Goal: Task Accomplishment & Management: Complete application form

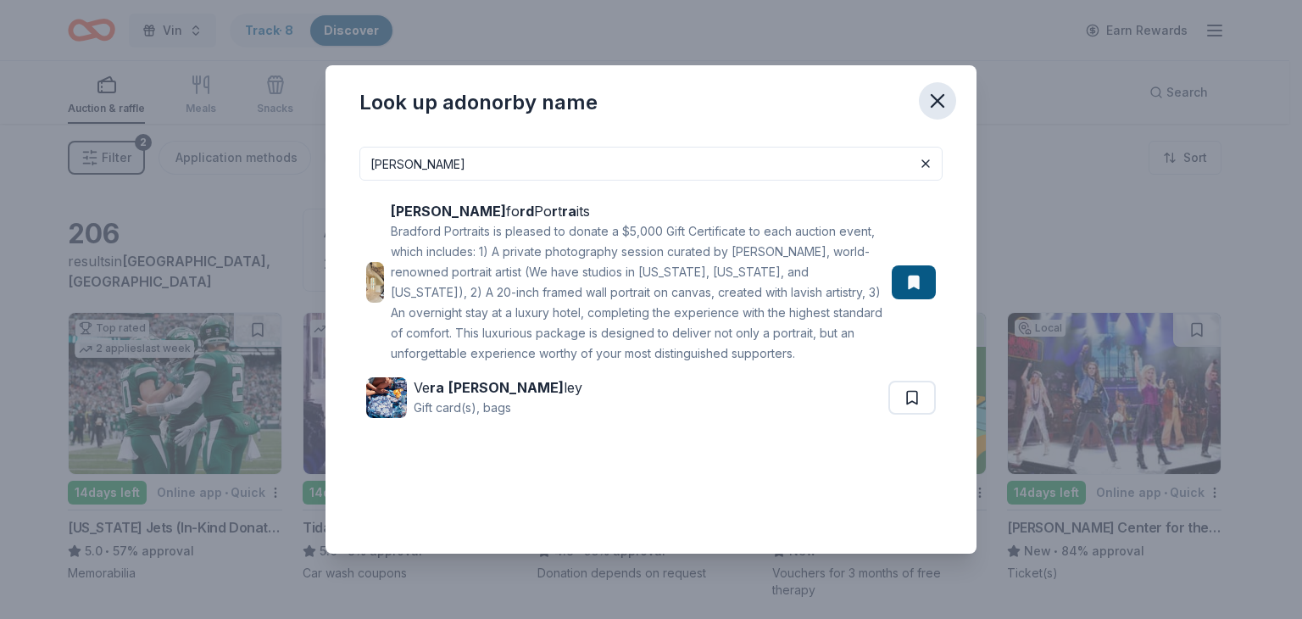
click at [942, 102] on icon "button" at bounding box center [937, 101] width 24 height 24
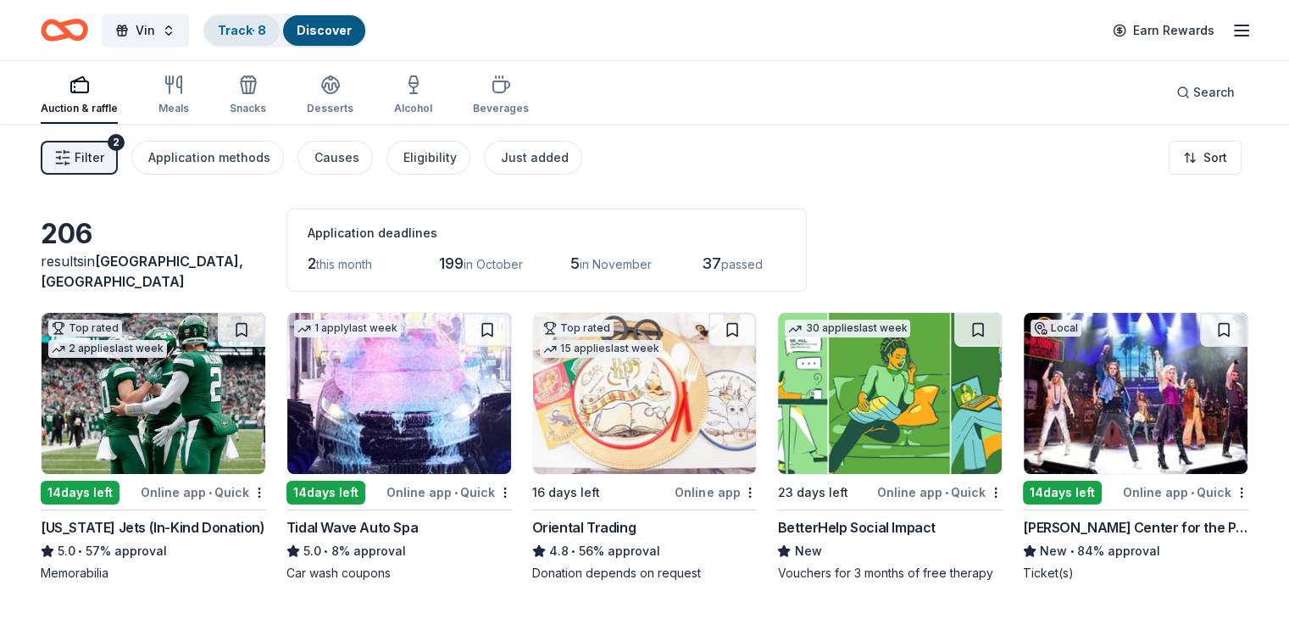
click at [266, 32] on link "Track · 8" at bounding box center [242, 30] width 48 height 14
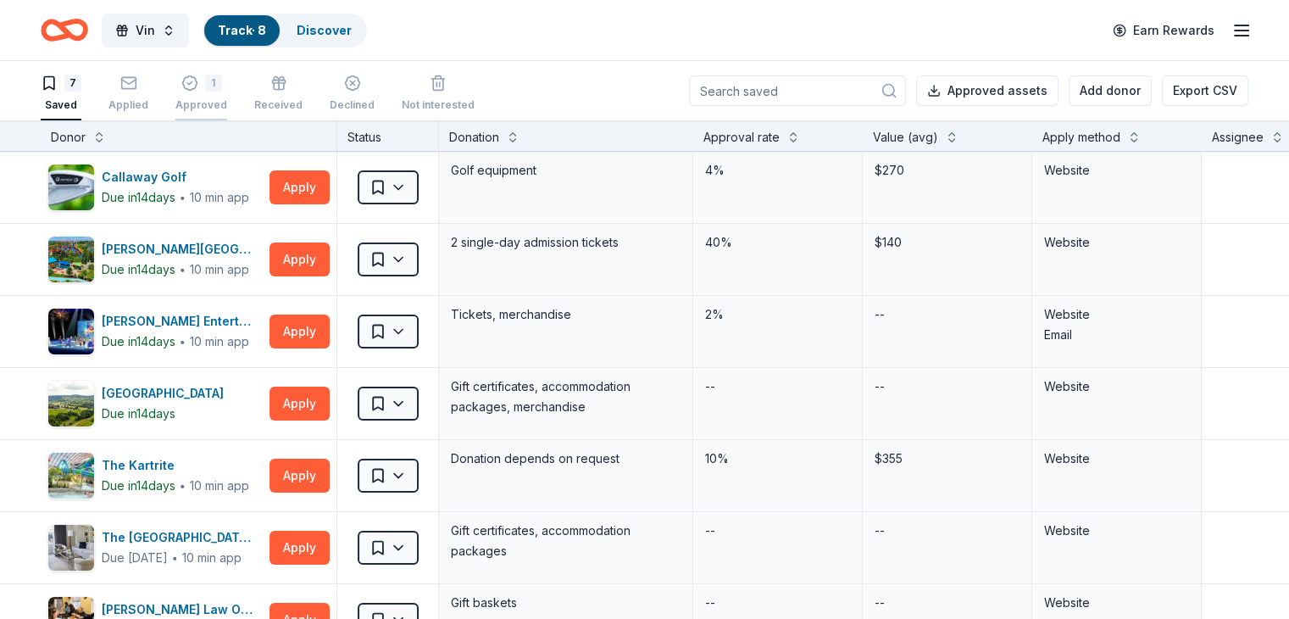
click at [227, 105] on div "Approved" at bounding box center [201, 105] width 52 height 14
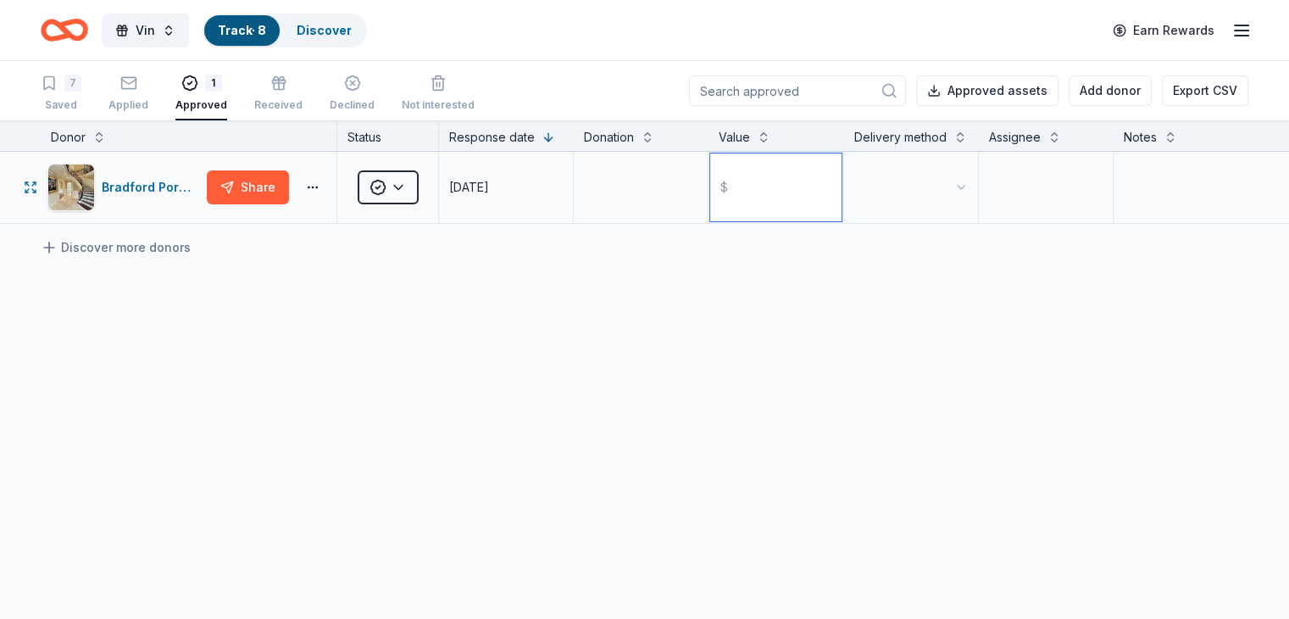
click at [783, 205] on input "text" at bounding box center [775, 187] width 131 height 68
type input "5000.00"
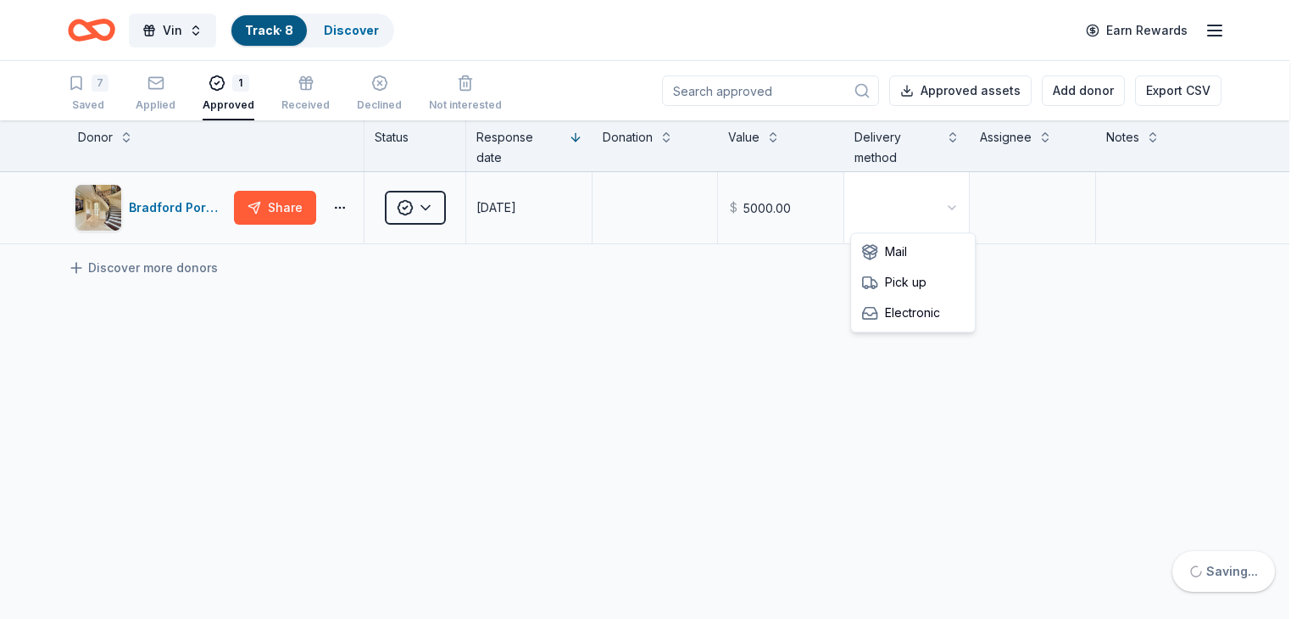
click at [919, 201] on html "Vin Track · 8 Discover Earn Rewards 7 Saved Applied 1 Approved Received Decline…" at bounding box center [651, 309] width 1302 height 619
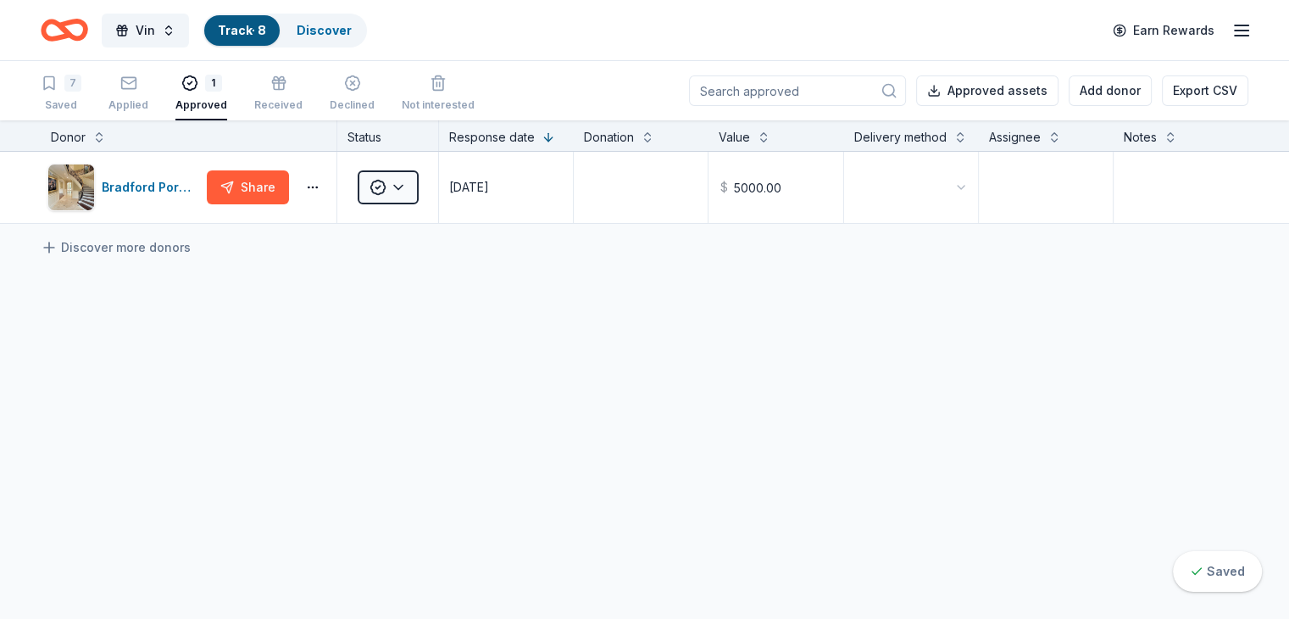
click at [695, 372] on html "Vin Track · 8 Discover Earn Rewards 7 Saved Applied 1 Approved Received Decline…" at bounding box center [644, 309] width 1289 height 619
click at [686, 346] on div "Bradford Portraits Share Approved 09/26/2025 $ 5000.00 Discover more donors" at bounding box center [644, 347] width 1289 height 391
click at [81, 96] on div "7 Saved" at bounding box center [61, 93] width 41 height 37
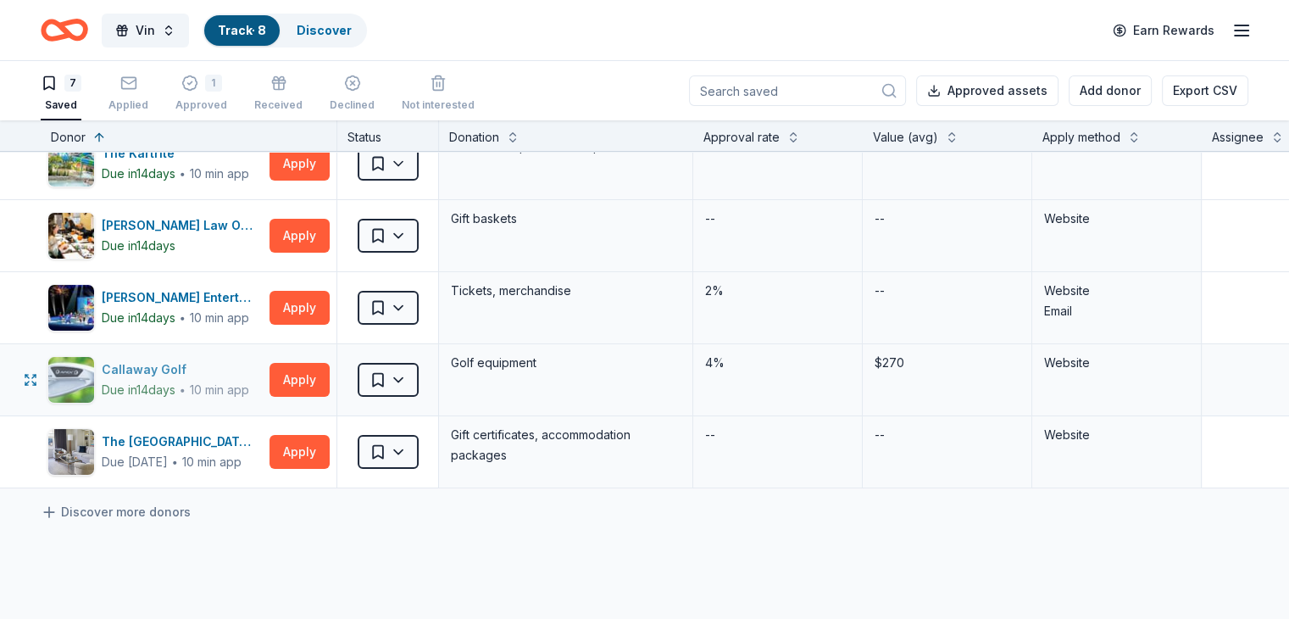
scroll to position [169, 0]
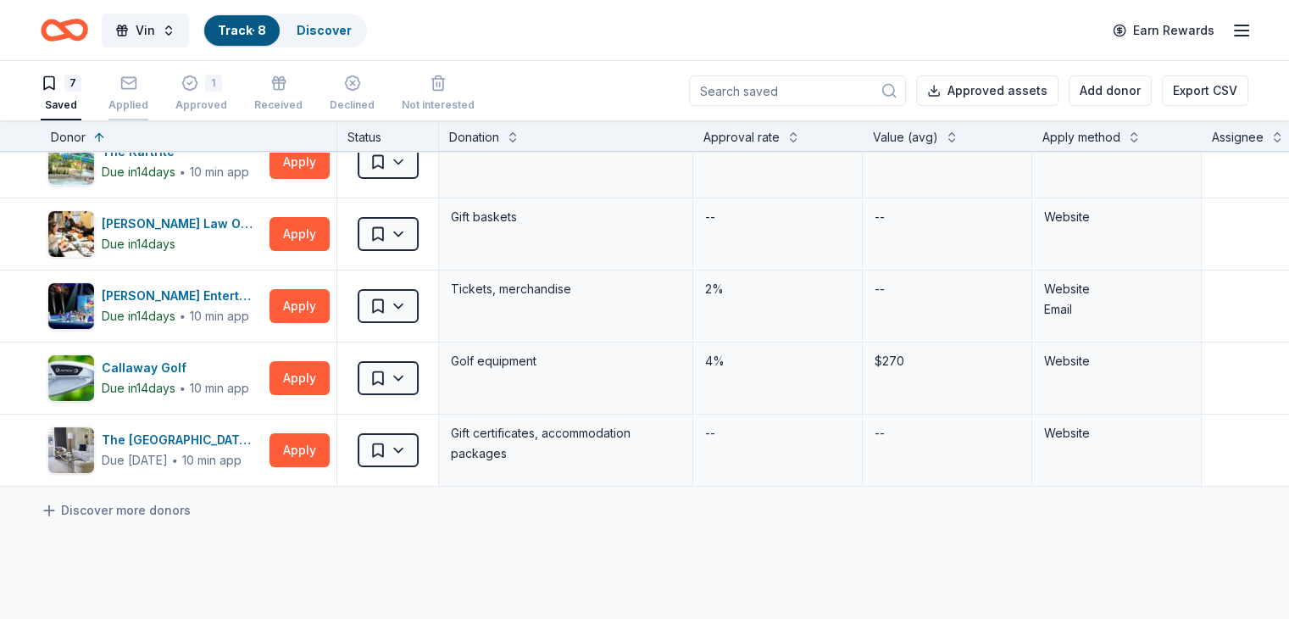
click at [148, 105] on div "Applied" at bounding box center [128, 105] width 40 height 14
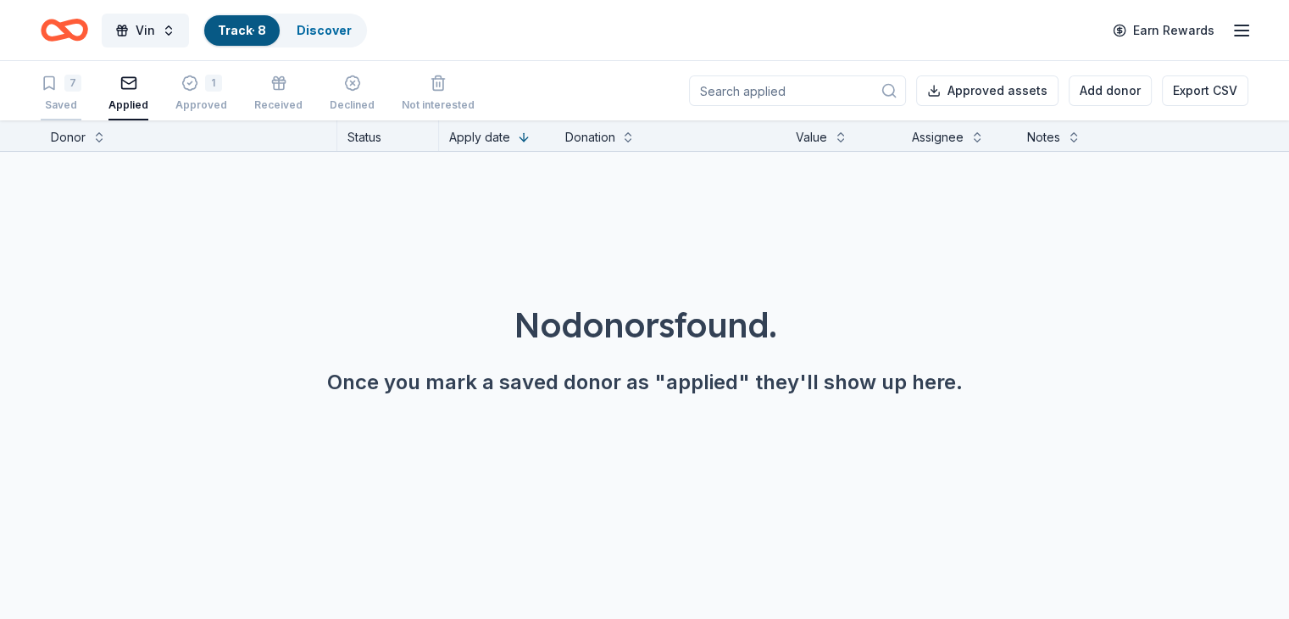
click at [72, 98] on div "Saved" at bounding box center [61, 105] width 41 height 14
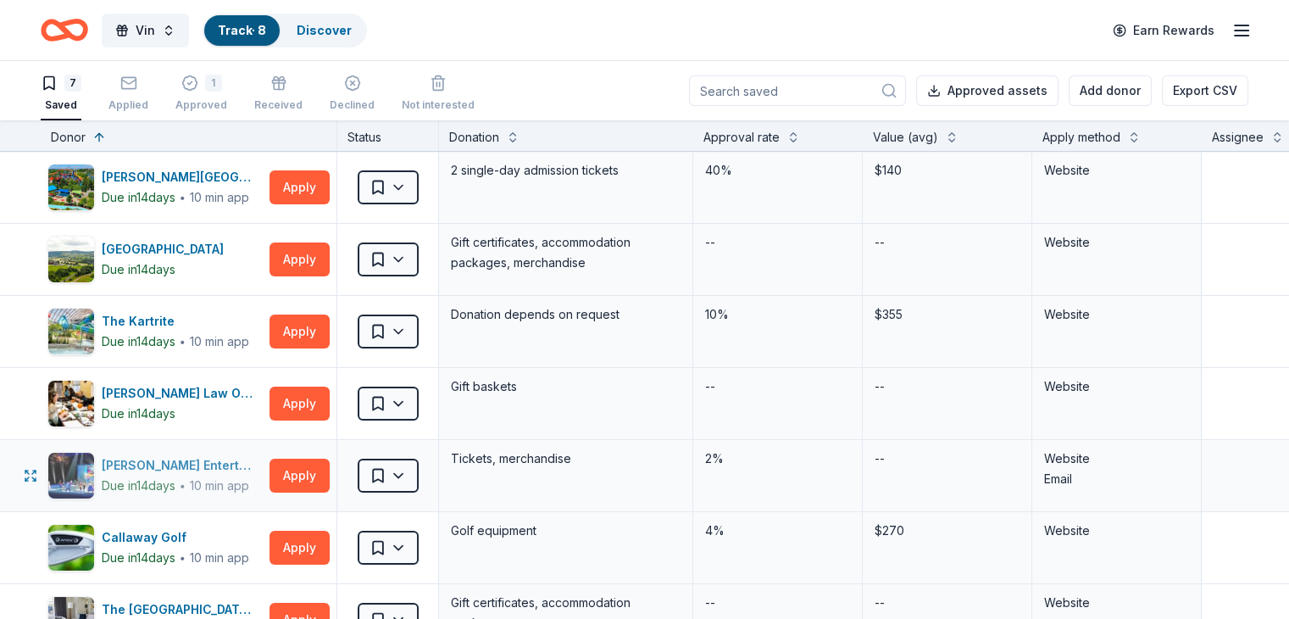
click at [200, 459] on div "[PERSON_NAME] Entertainment" at bounding box center [182, 465] width 161 height 20
click at [758, 79] on input at bounding box center [797, 90] width 217 height 31
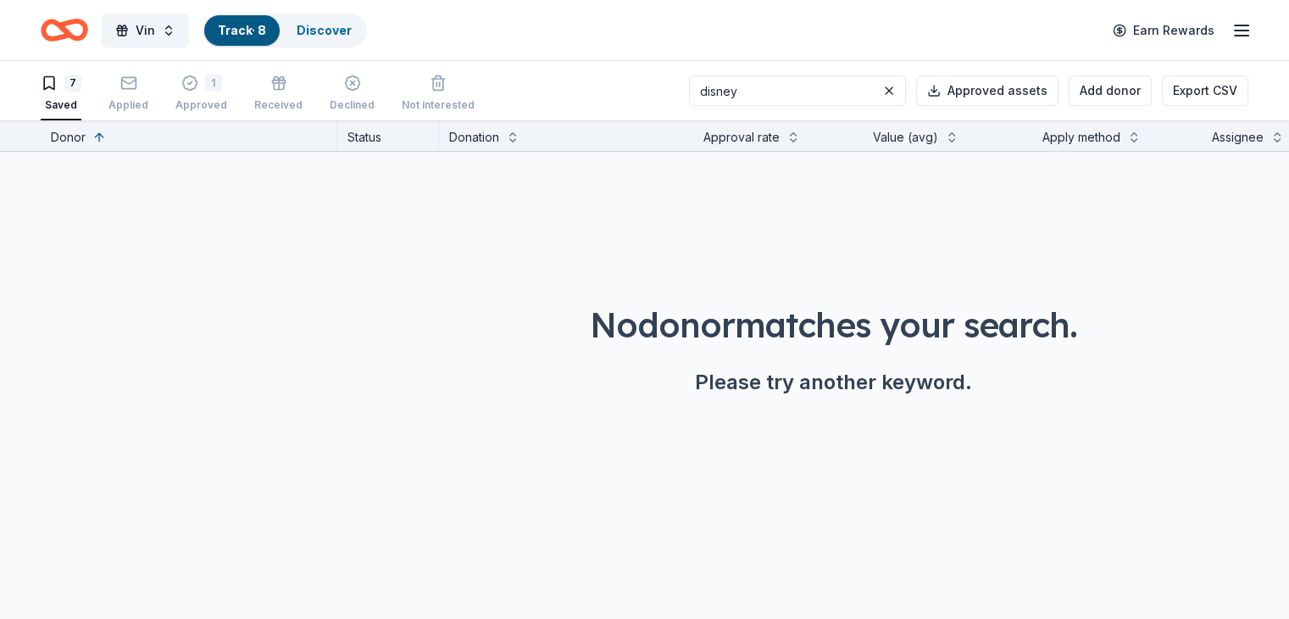
type input "disney"
click at [259, 25] on link "Track · 8" at bounding box center [242, 30] width 48 height 14
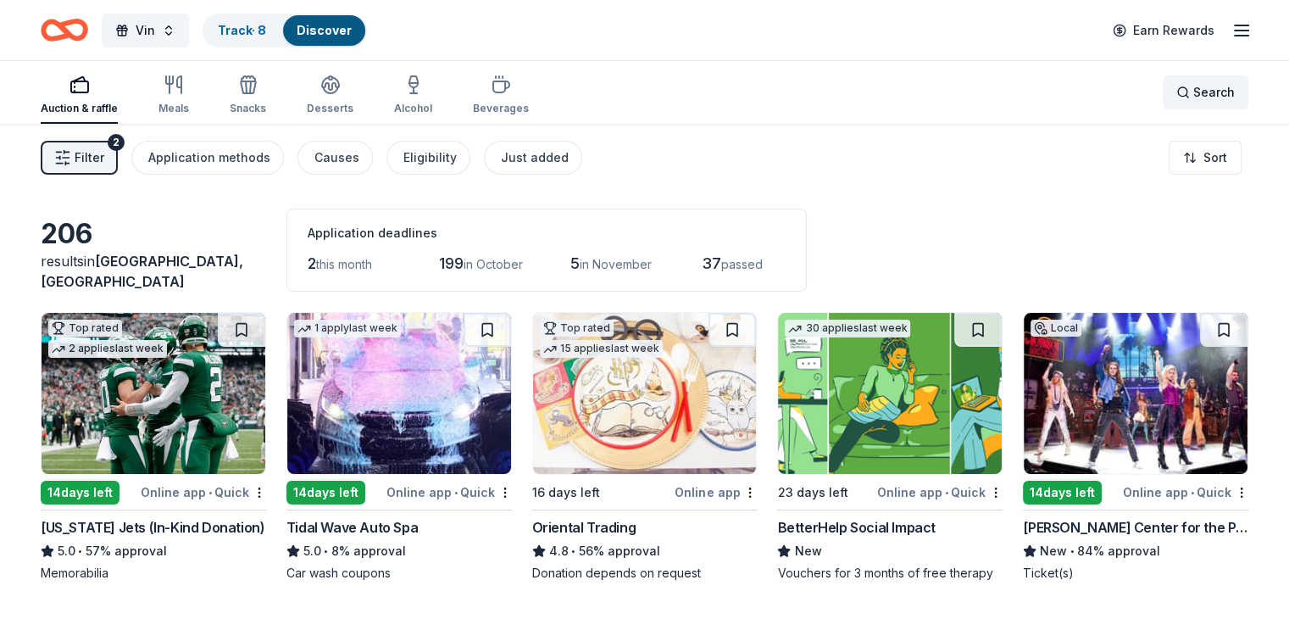
click at [1176, 89] on div "Search" at bounding box center [1205, 92] width 58 height 20
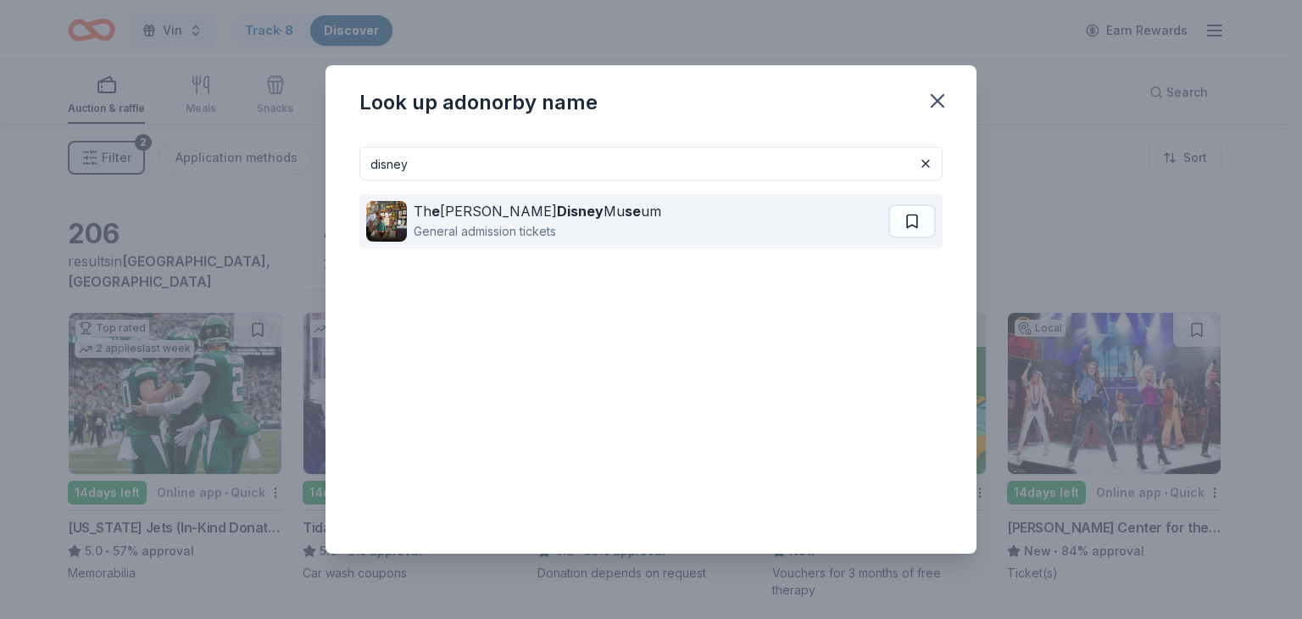
click at [503, 219] on div "Th e Walt Disney Mu se um" at bounding box center [537, 211] width 247 height 20
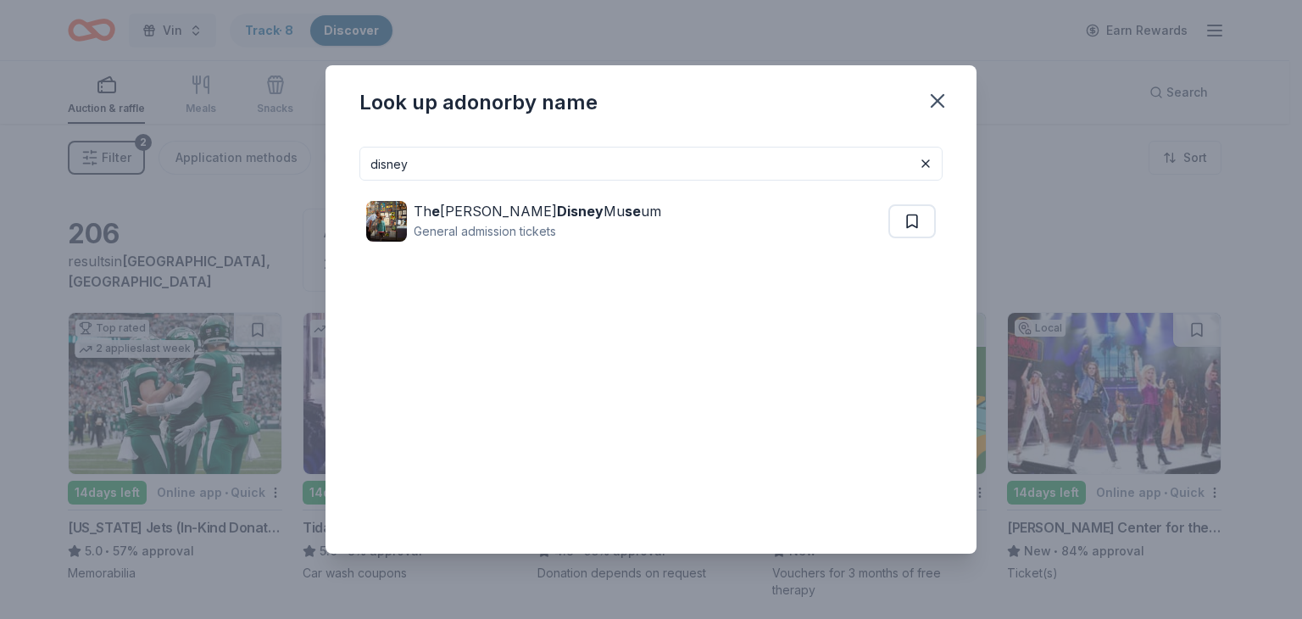
click at [639, 164] on input "disney" at bounding box center [650, 164] width 583 height 34
click at [636, 162] on input "disney" at bounding box center [650, 164] width 583 height 34
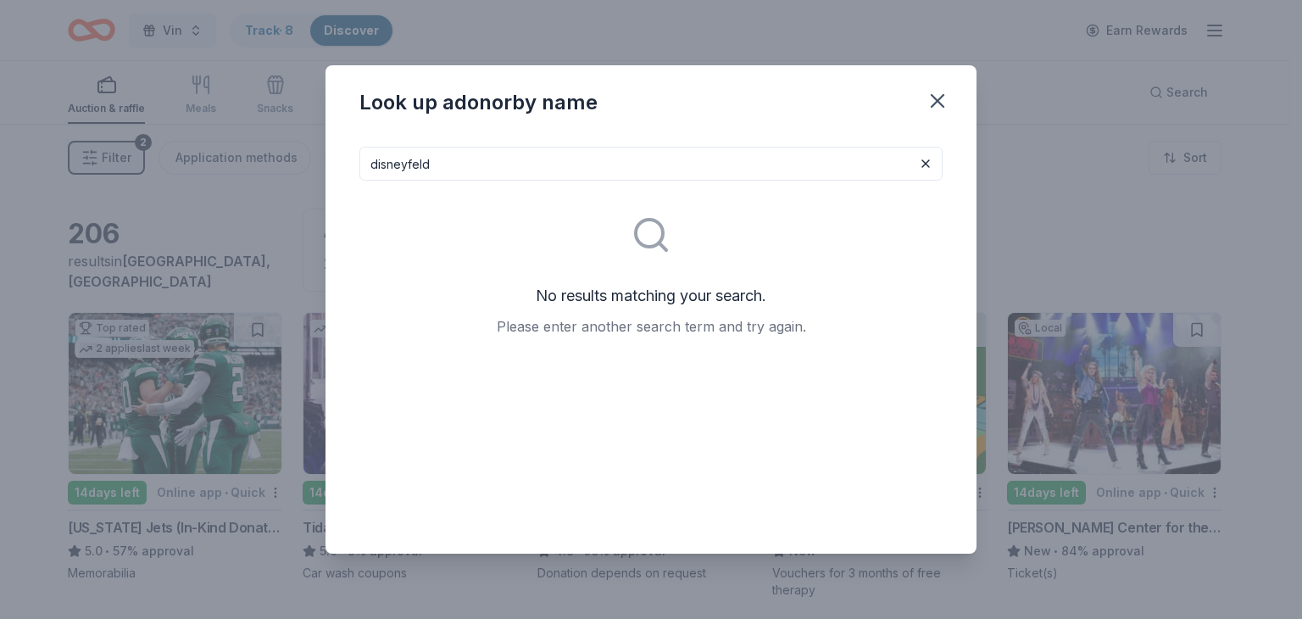
drag, startPoint x: 468, startPoint y: 168, endPoint x: 0, endPoint y: 18, distance: 491.2
click at [0, 22] on div "Look up a donor by name disneyfeld No results matching your search. Please ente…" at bounding box center [651, 309] width 1302 height 619
type input "feld"
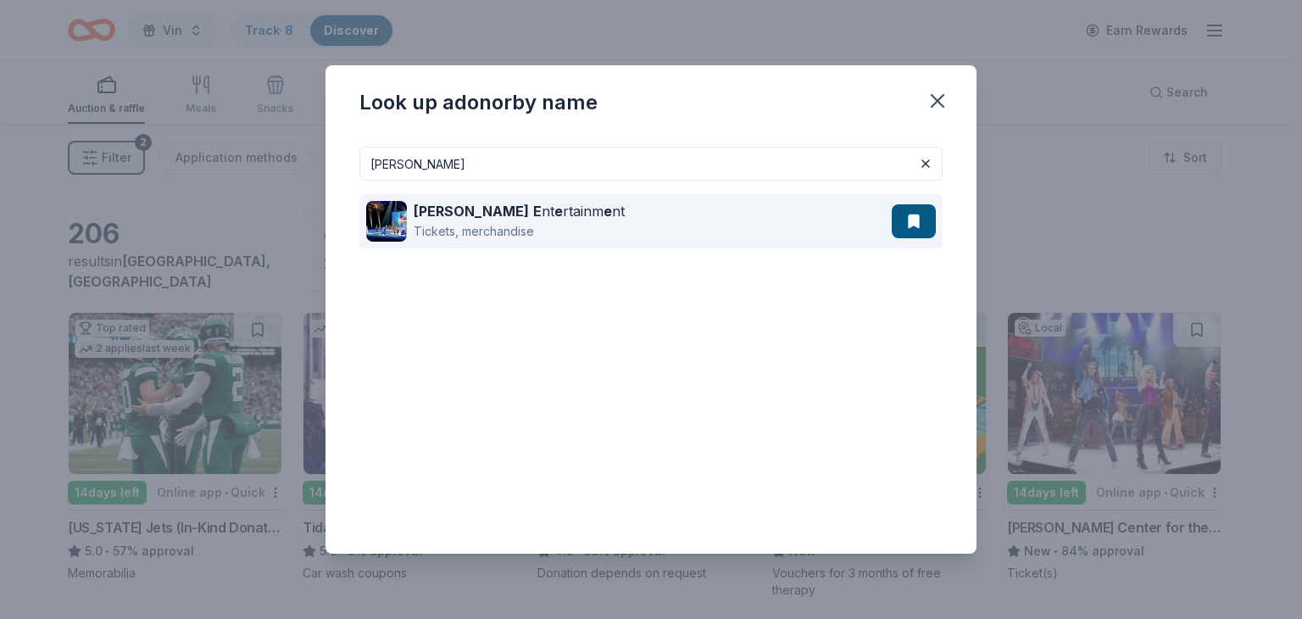
click at [474, 208] on div "Feld E nt e rtainm e nt" at bounding box center [519, 211] width 211 height 20
click at [510, 214] on div "Feld E nt e rtainm e nt" at bounding box center [519, 211] width 211 height 20
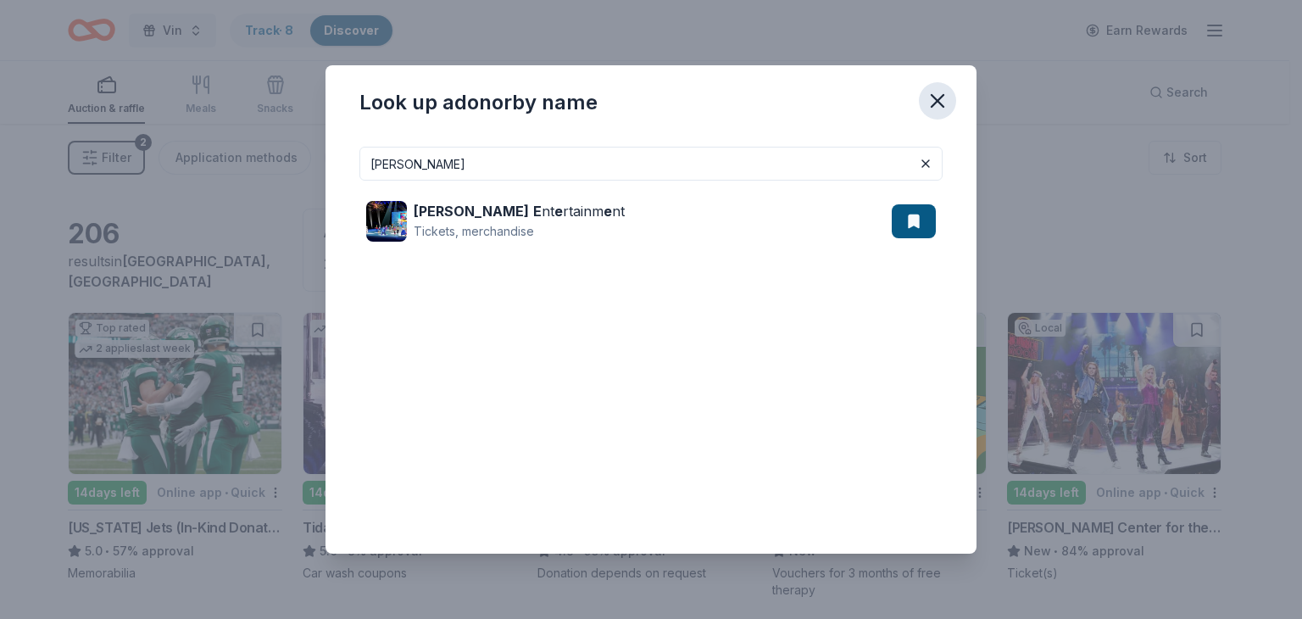
click at [945, 101] on icon "button" at bounding box center [937, 101] width 24 height 24
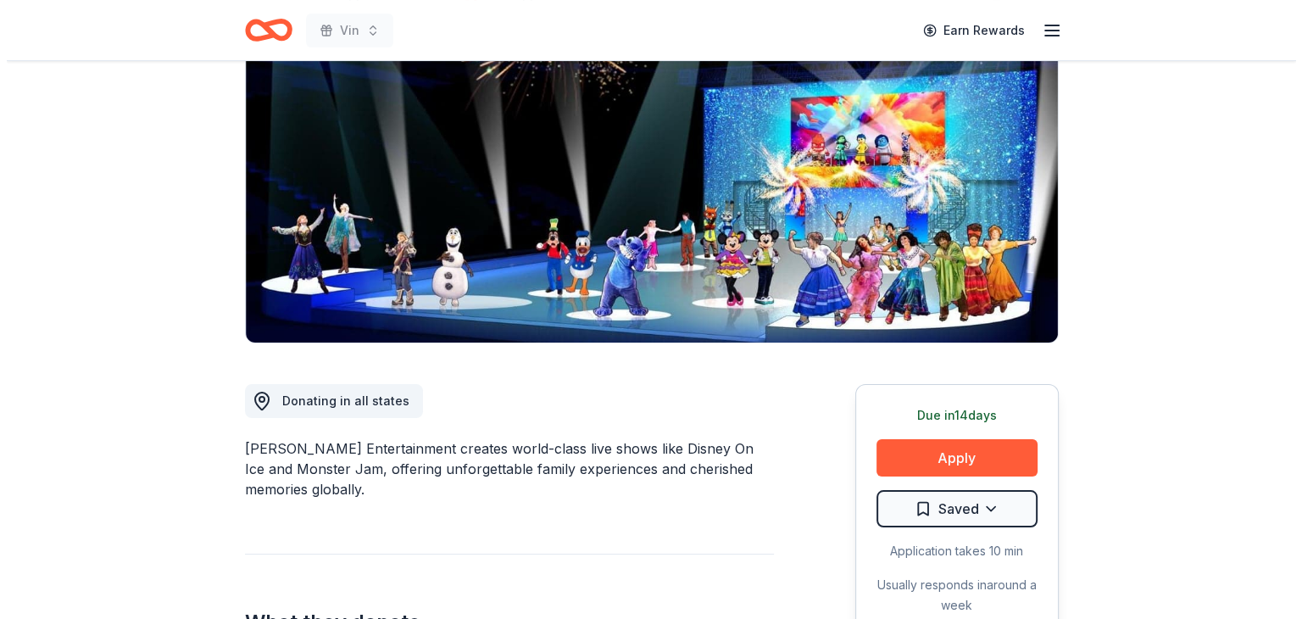
scroll to position [254, 0]
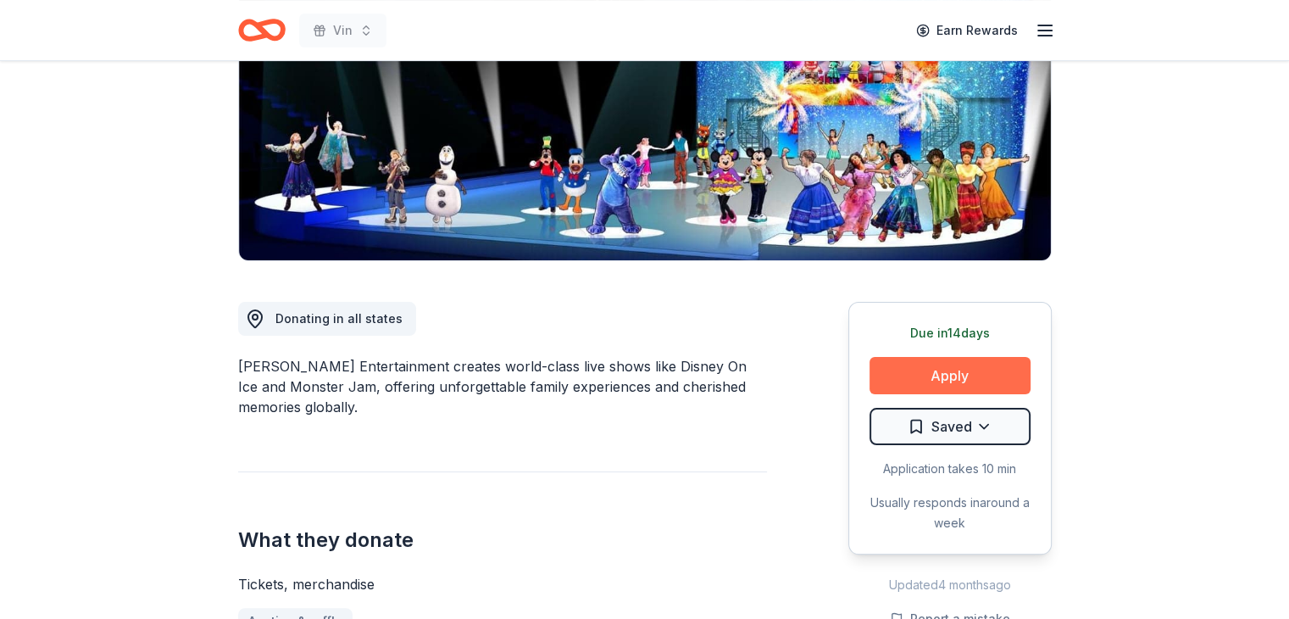
click at [959, 379] on button "Apply" at bounding box center [949, 375] width 161 height 37
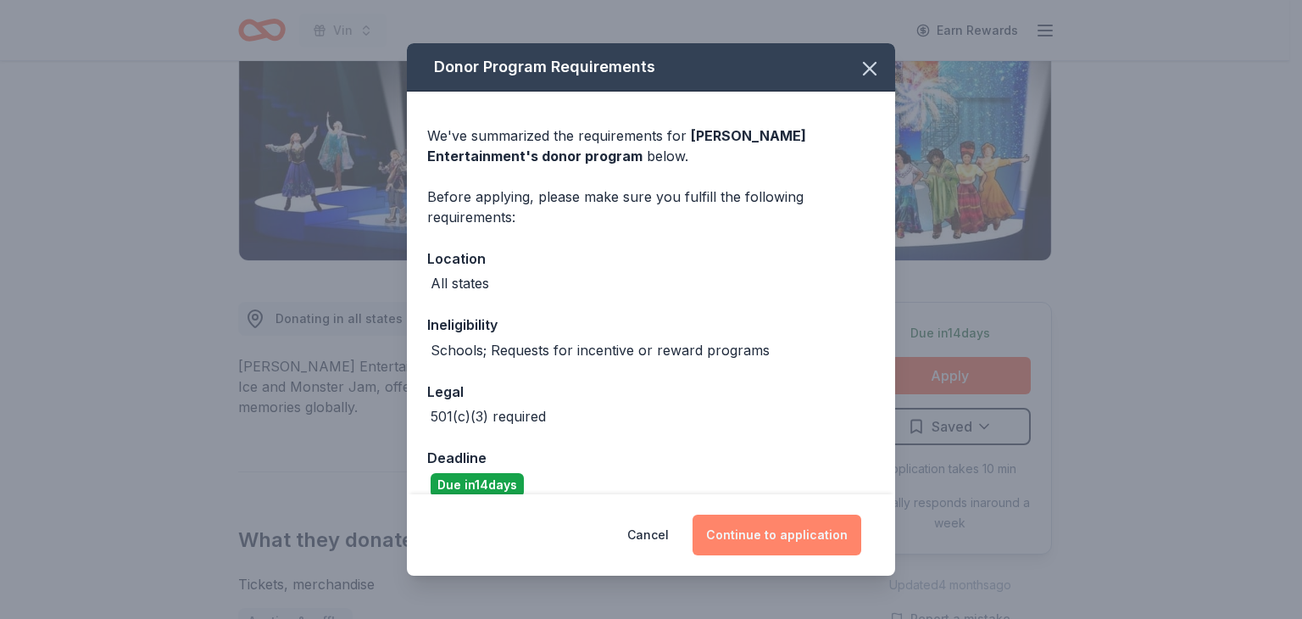
click at [797, 540] on button "Continue to application" at bounding box center [776, 534] width 169 height 41
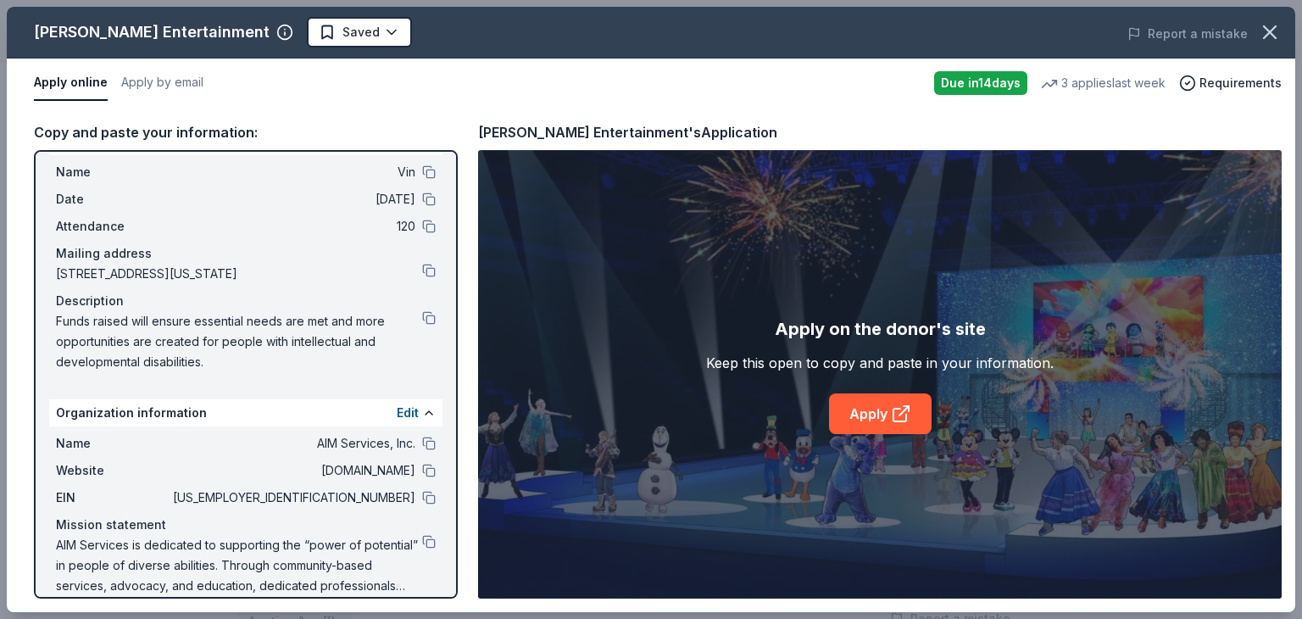
scroll to position [56, 0]
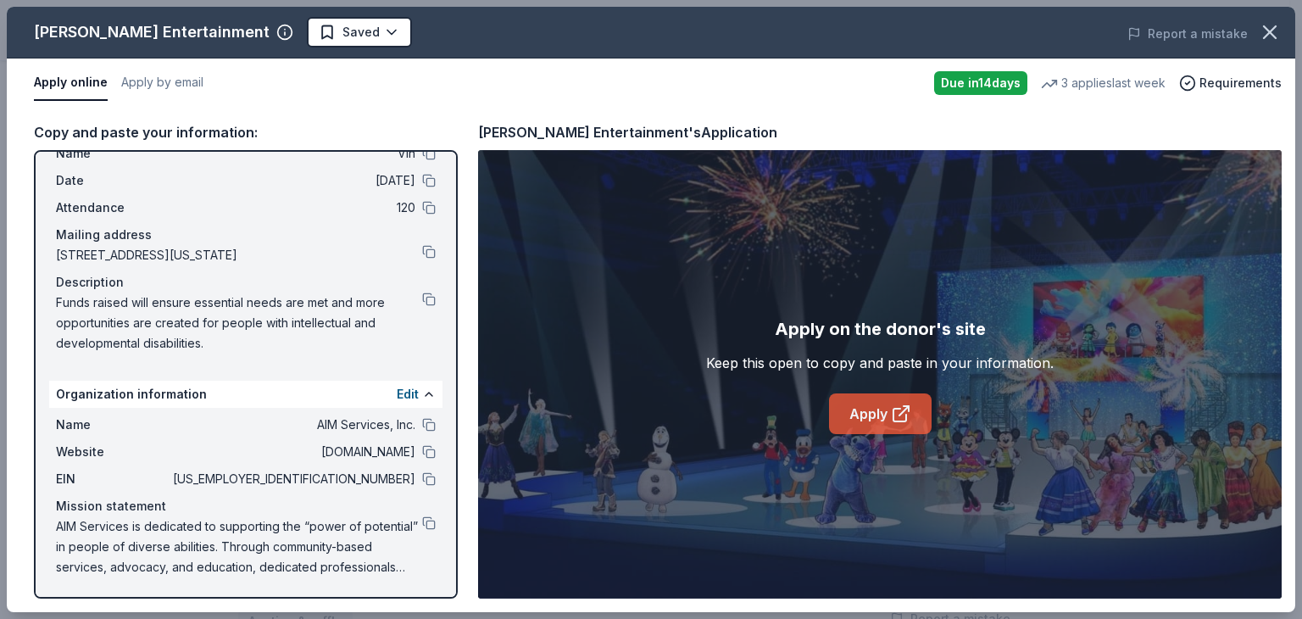
click at [859, 416] on link "Apply" at bounding box center [880, 413] width 103 height 41
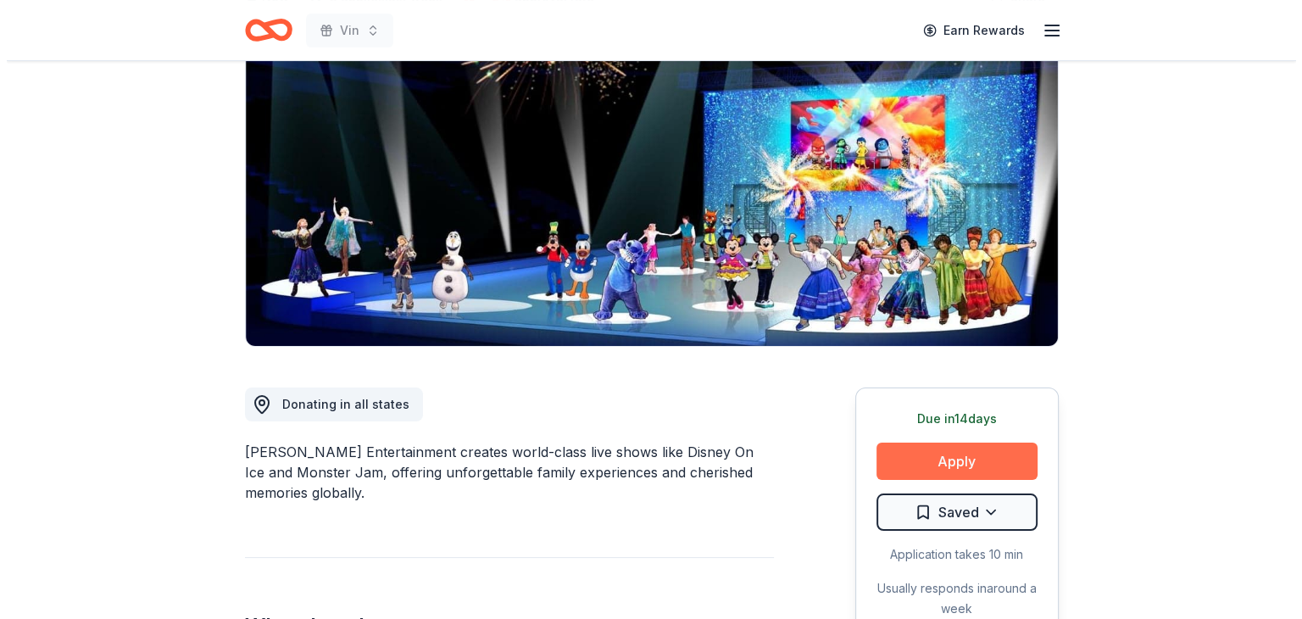
scroll to position [169, 0]
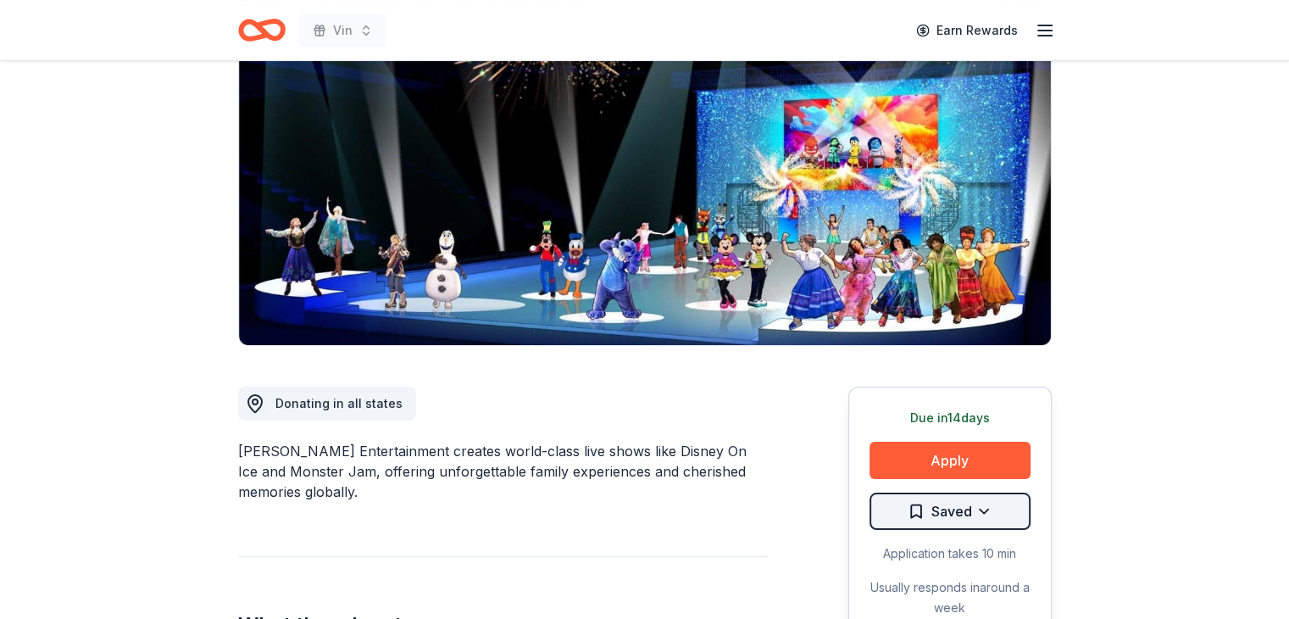
click at [992, 449] on html "Vin Earn Rewards Due [DATE] Share [PERSON_NAME] Entertainment New 3 applies las…" at bounding box center [644, 140] width 1289 height 619
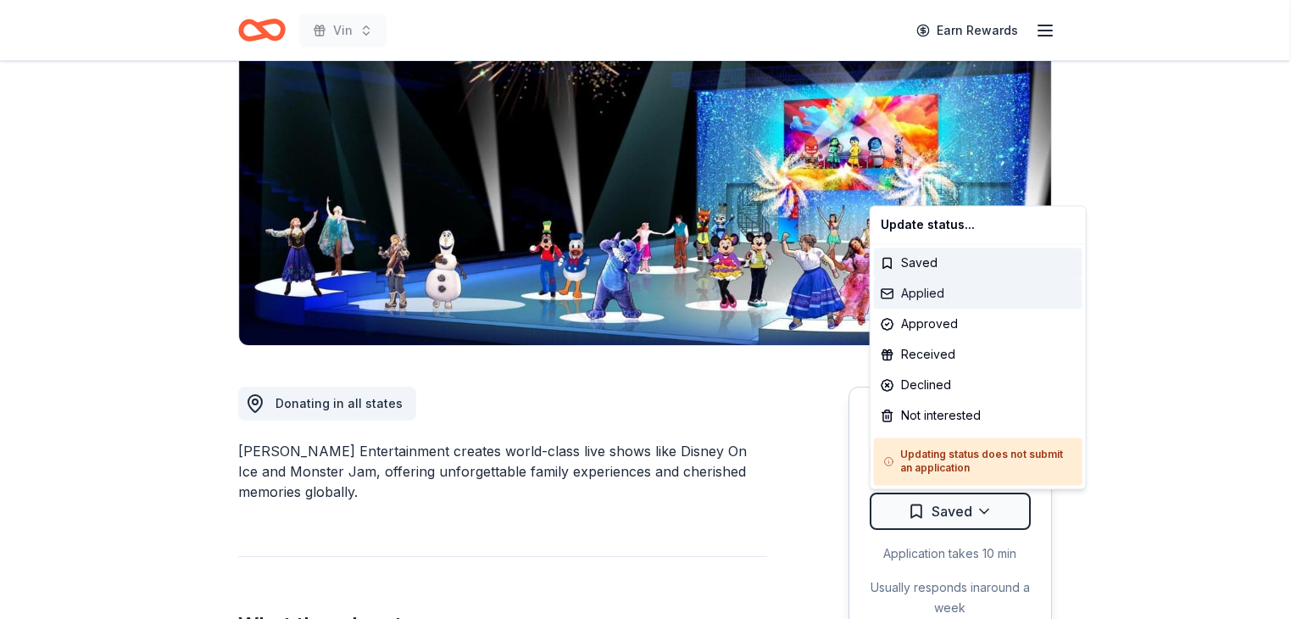
click at [953, 291] on div "Applied" at bounding box center [978, 293] width 208 height 31
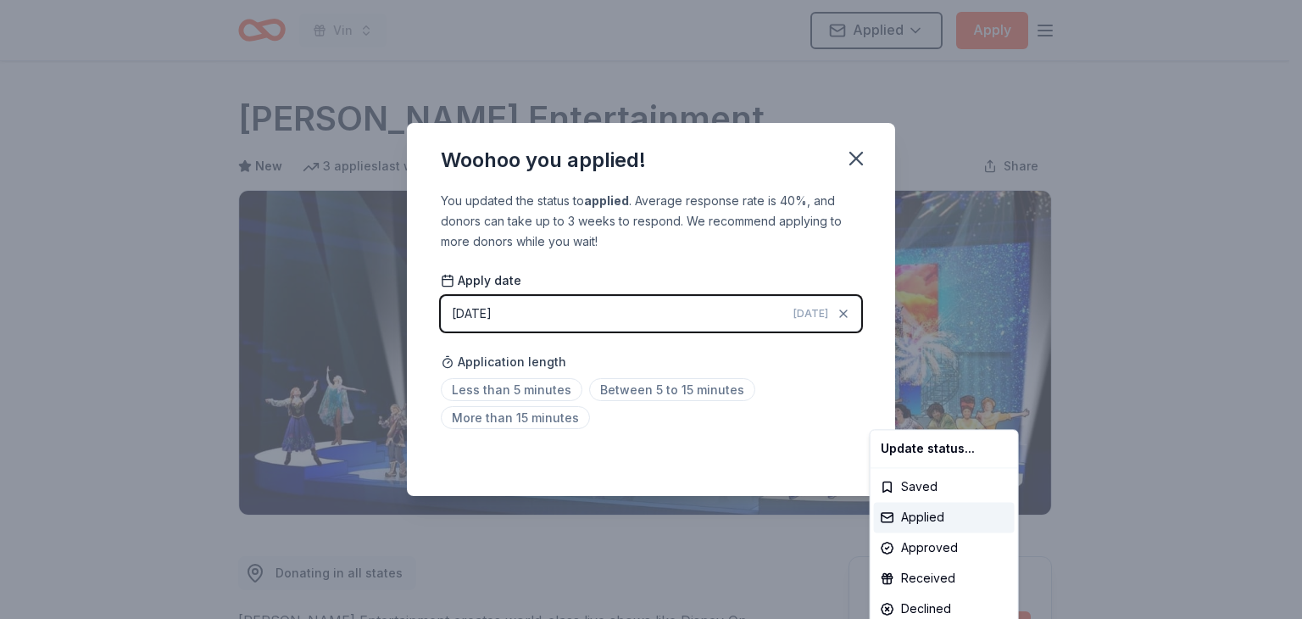
click at [804, 416] on html "Vin Applied Apply Due in 14 days Share Feld Entertainment New 3 applies last we…" at bounding box center [651, 309] width 1302 height 619
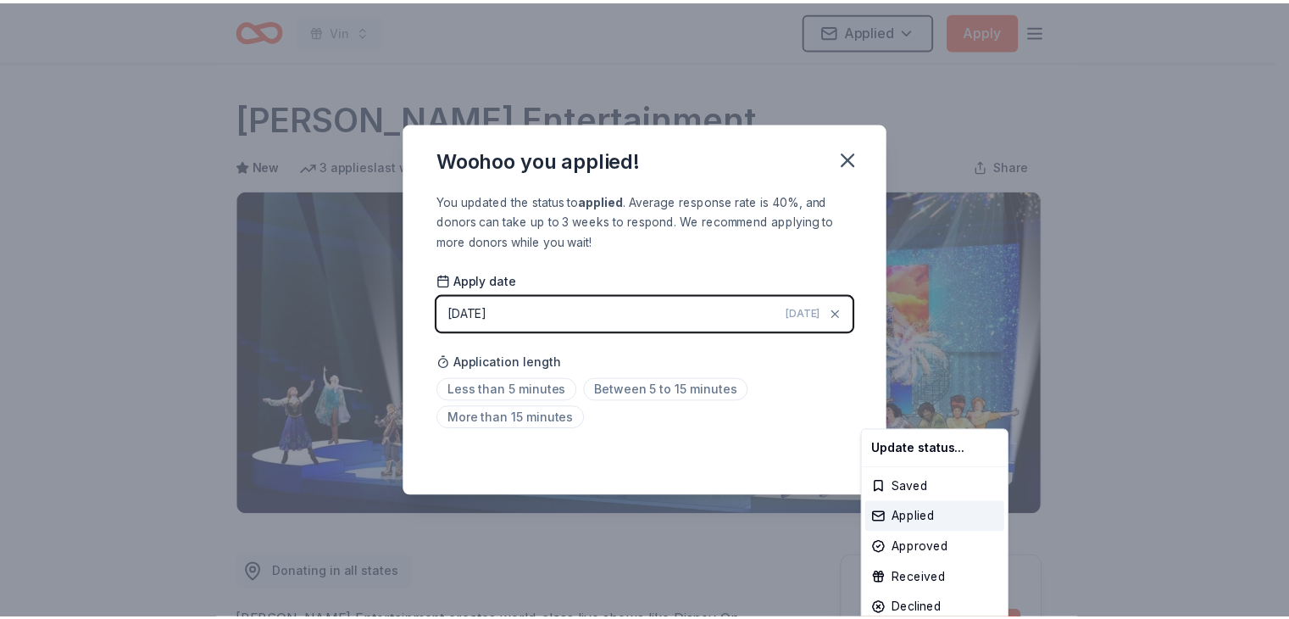
scroll to position [370, 0]
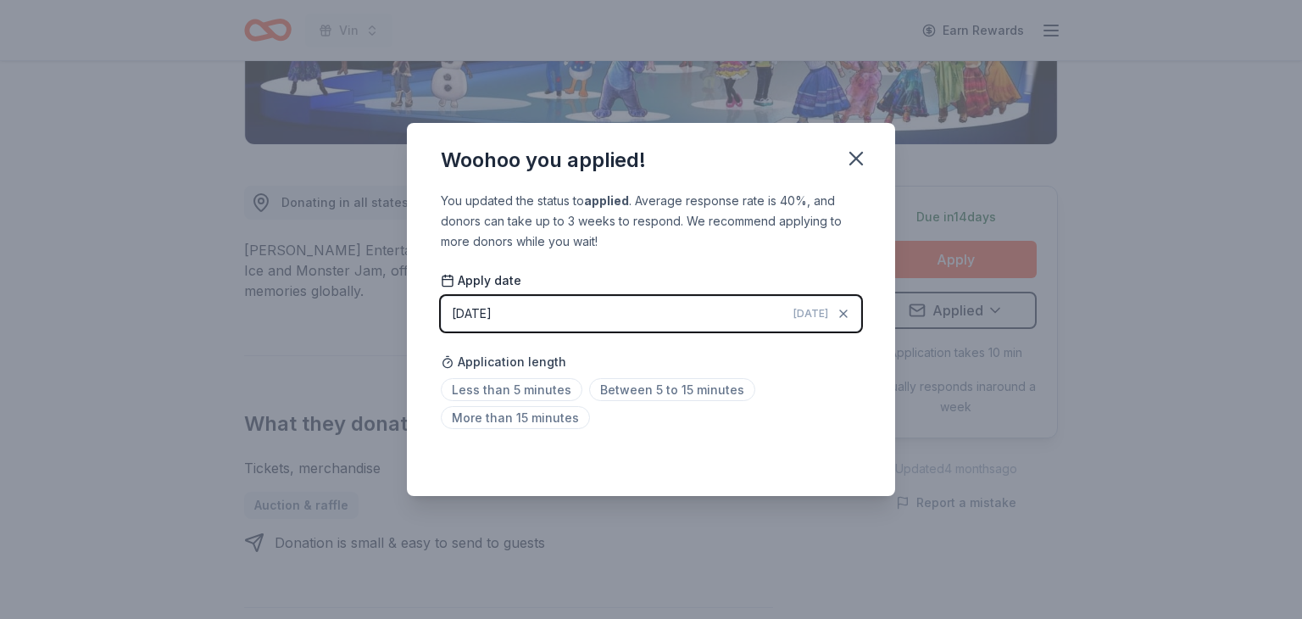
click at [803, 310] on span "Today" at bounding box center [810, 314] width 35 height 14
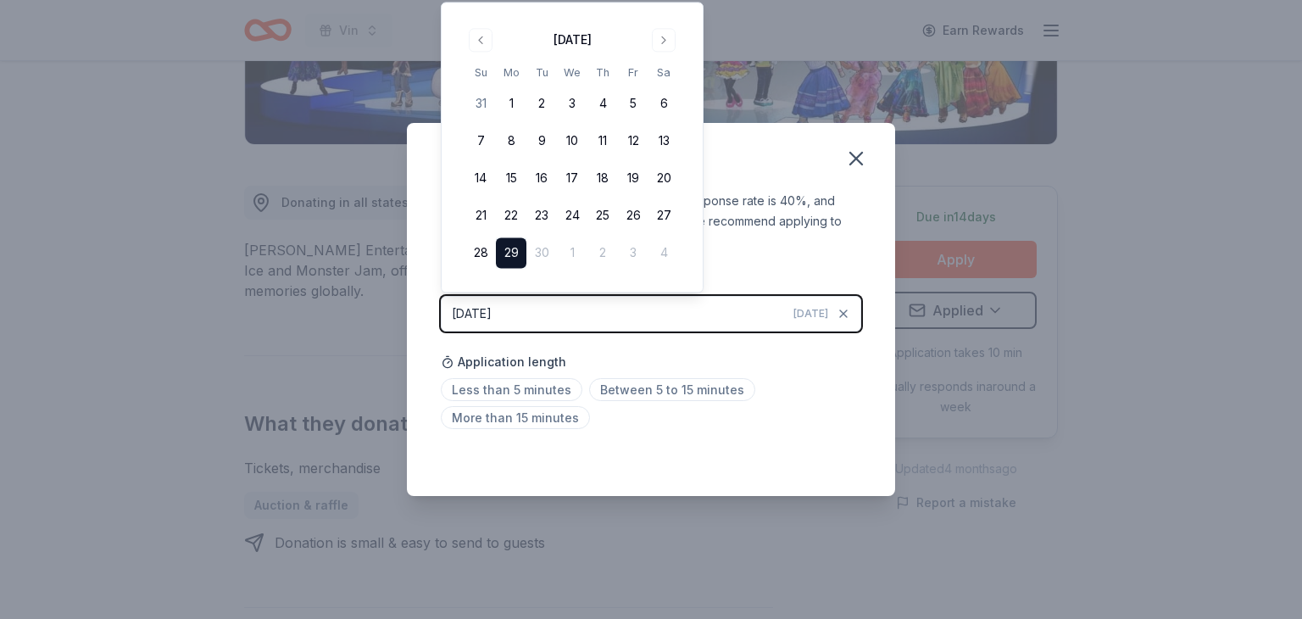
click at [759, 370] on div "Application length Less than 5 minutes Between 5 to 15 minutes More than 15 min…" at bounding box center [651, 390] width 420 height 90
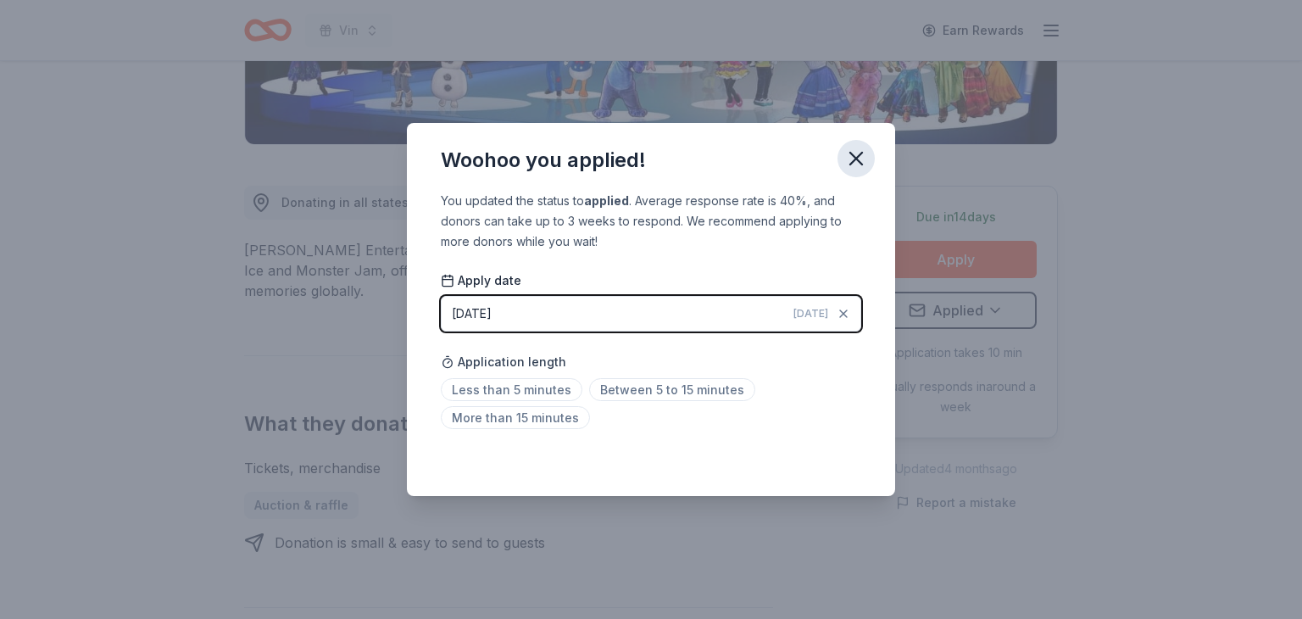
click at [858, 157] on icon "button" at bounding box center [856, 159] width 12 height 12
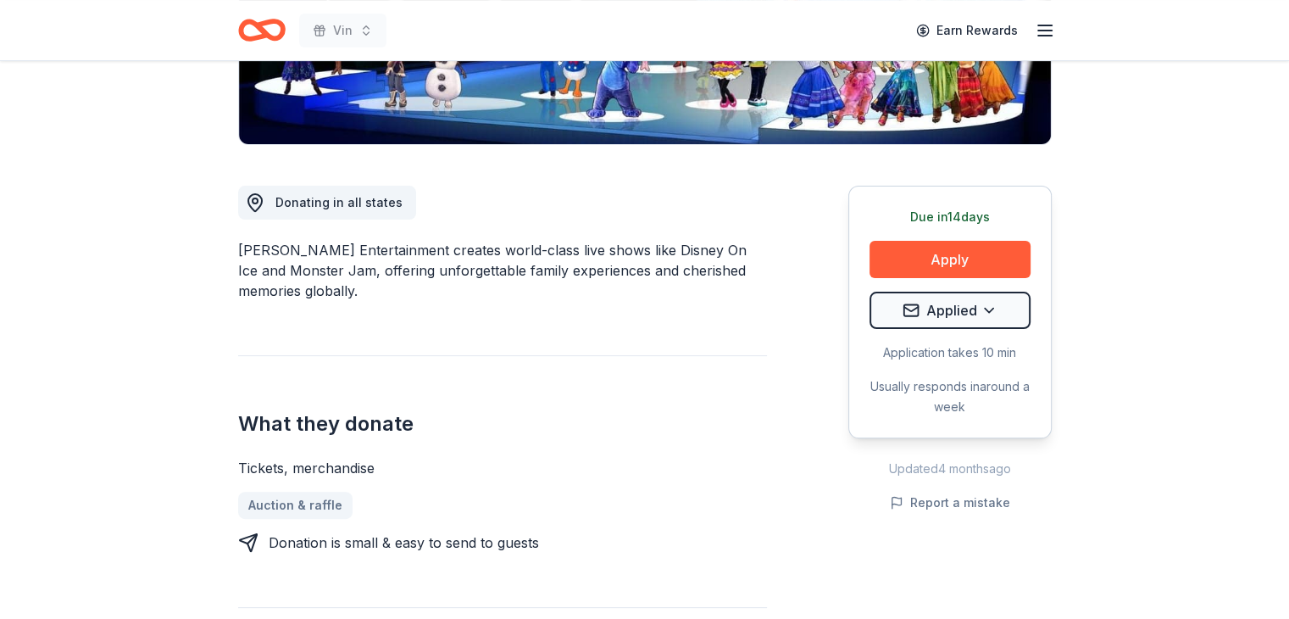
scroll to position [31, 0]
